Goal: Task Accomplishment & Management: Complete application form

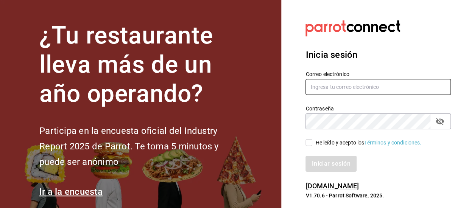
type input "[EMAIL_ADDRESS][DOMAIN_NAME]"
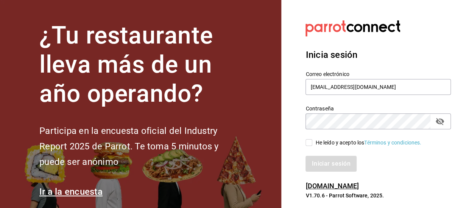
click at [311, 142] on input "He leído y acepto los Términos y condiciones." at bounding box center [309, 142] width 7 height 7
checkbox input "true"
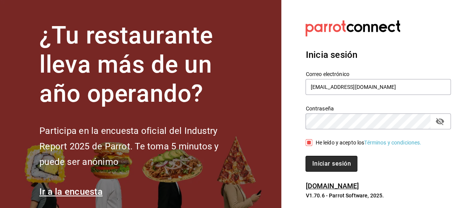
click at [330, 164] on button "Iniciar sesión" at bounding box center [332, 164] width 52 height 16
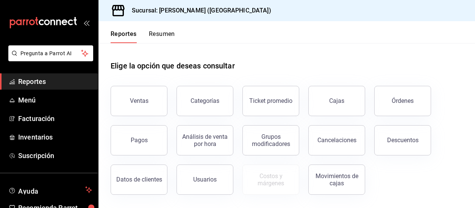
click at [159, 33] on button "Resumen" at bounding box center [162, 36] width 26 height 13
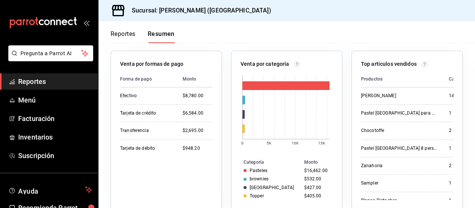
scroll to position [151, 0]
